Goal: Transaction & Acquisition: Purchase product/service

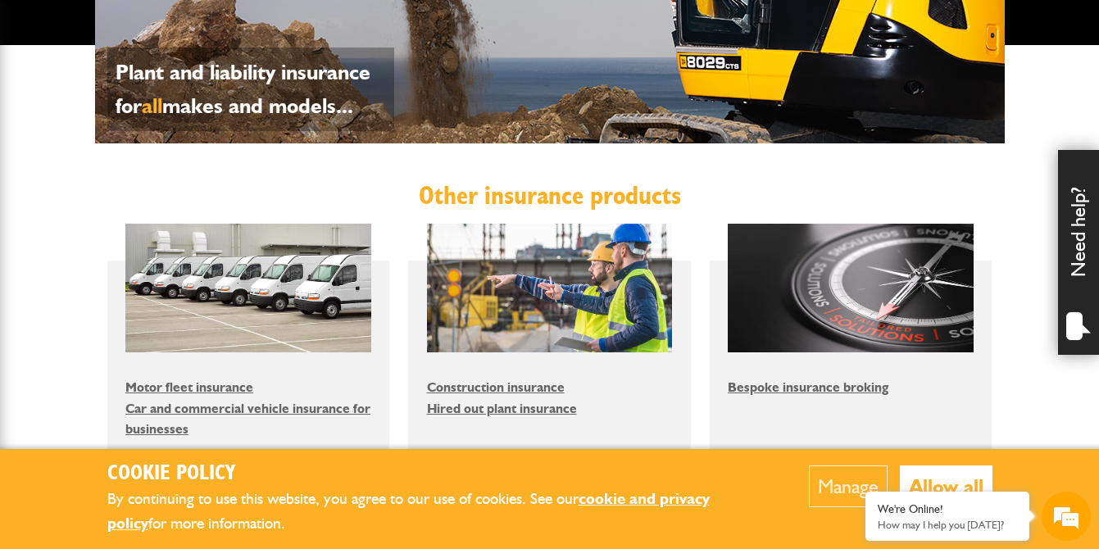
scroll to position [860, 0]
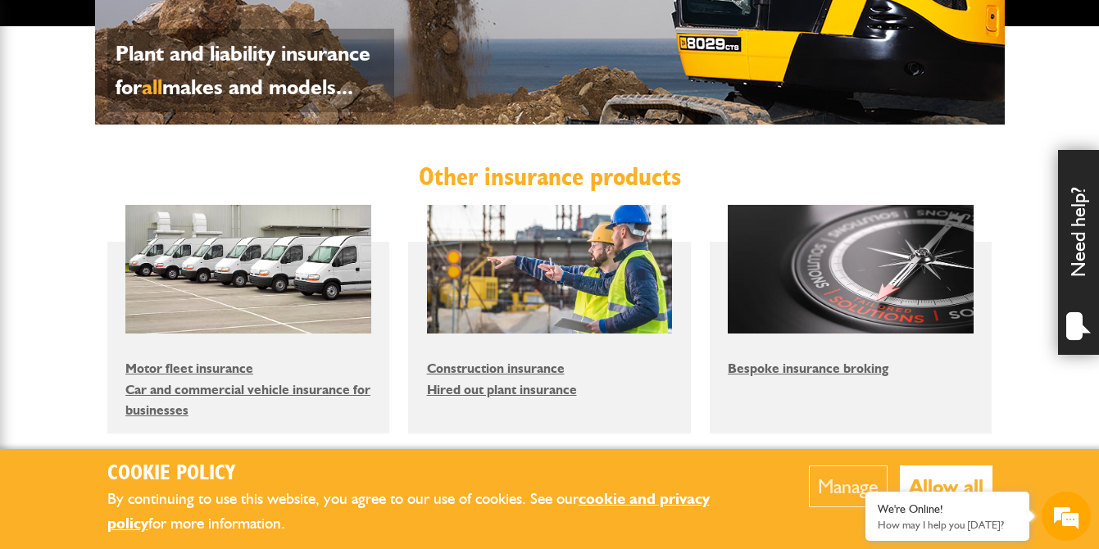
click at [940, 478] on button "Allow all" at bounding box center [946, 486] width 93 height 42
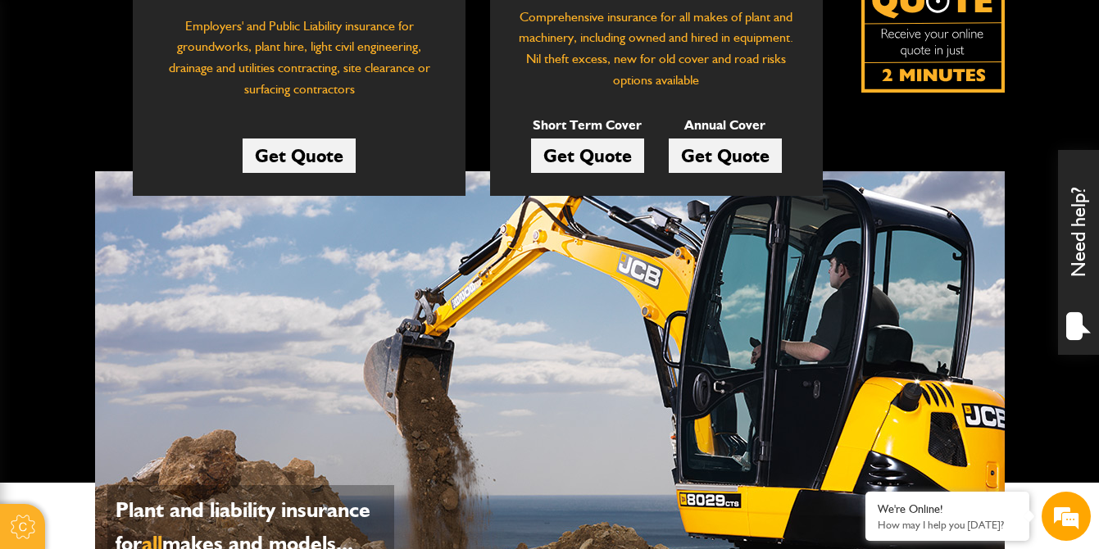
scroll to position [343, 0]
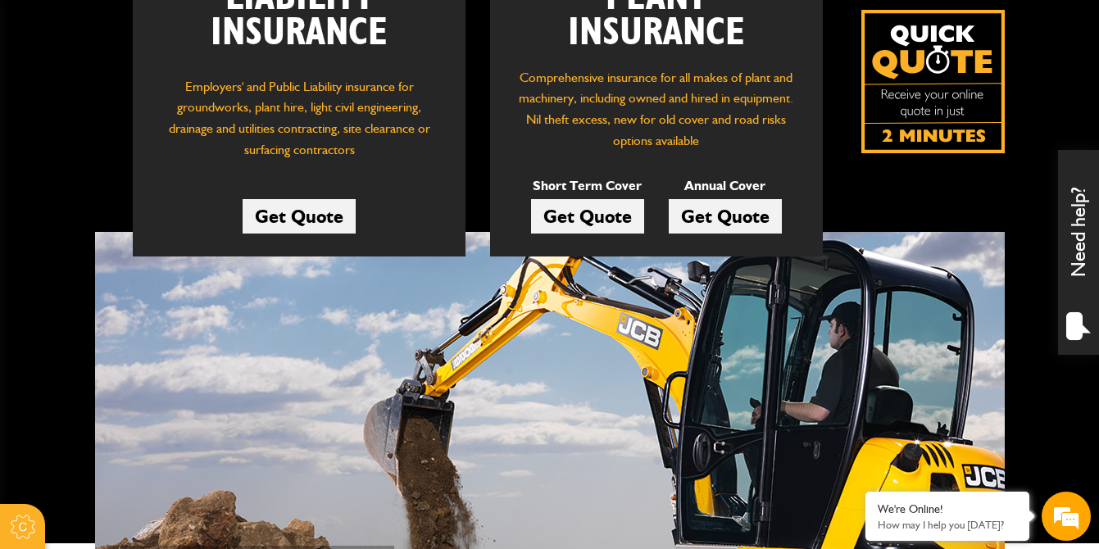
click at [702, 216] on link "Get Quote" at bounding box center [725, 216] width 113 height 34
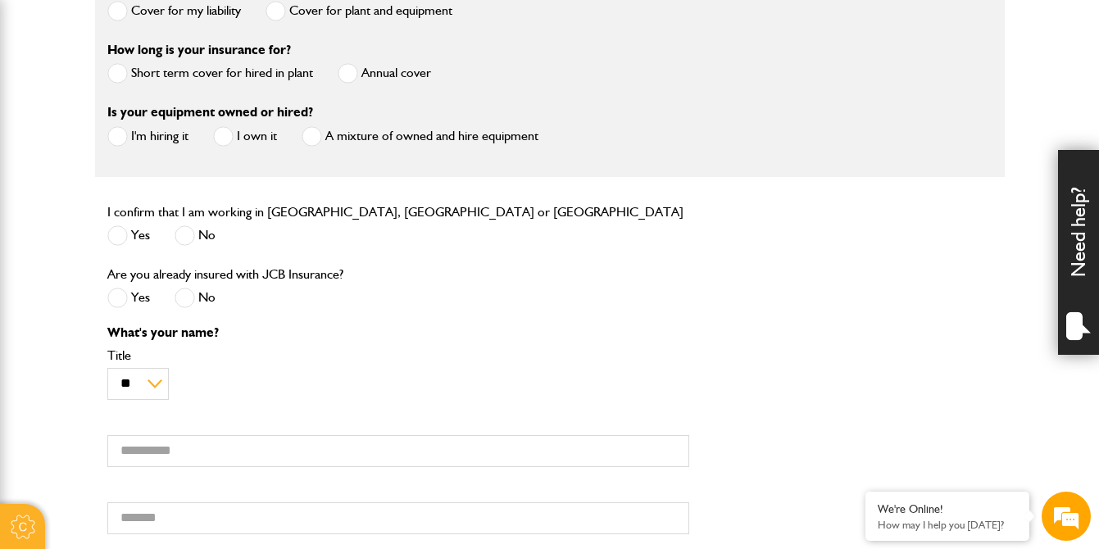
click at [351, 80] on span at bounding box center [348, 73] width 20 height 20
click at [120, 138] on span at bounding box center [117, 136] width 20 height 20
click at [121, 237] on span at bounding box center [117, 235] width 20 height 20
click at [192, 302] on span at bounding box center [185, 298] width 20 height 20
